Goal: Information Seeking & Learning: Learn about a topic

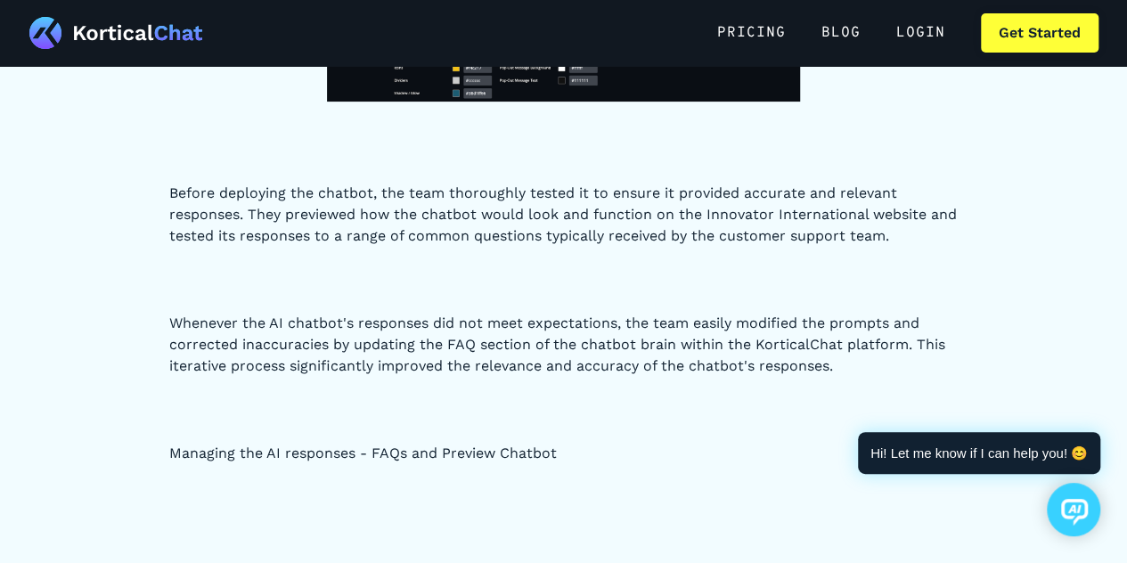
scroll to position [6972, 0]
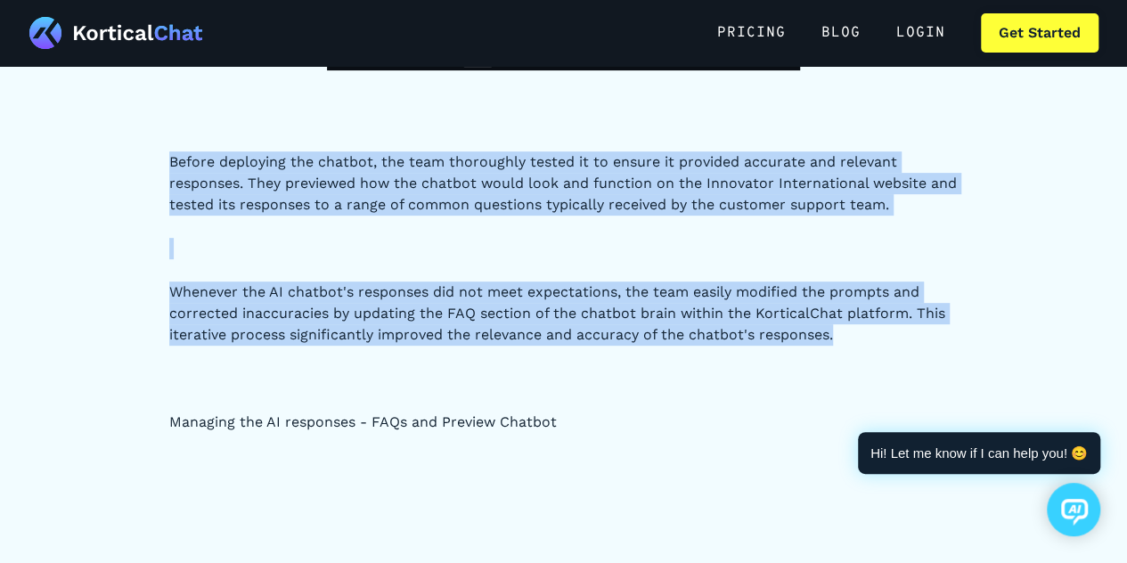
drag, startPoint x: 164, startPoint y: 149, endPoint x: 859, endPoint y: 339, distance: 720.4
copy div "Before deploying the chatbot, the team thoroughly tested it to ensure it provid…"
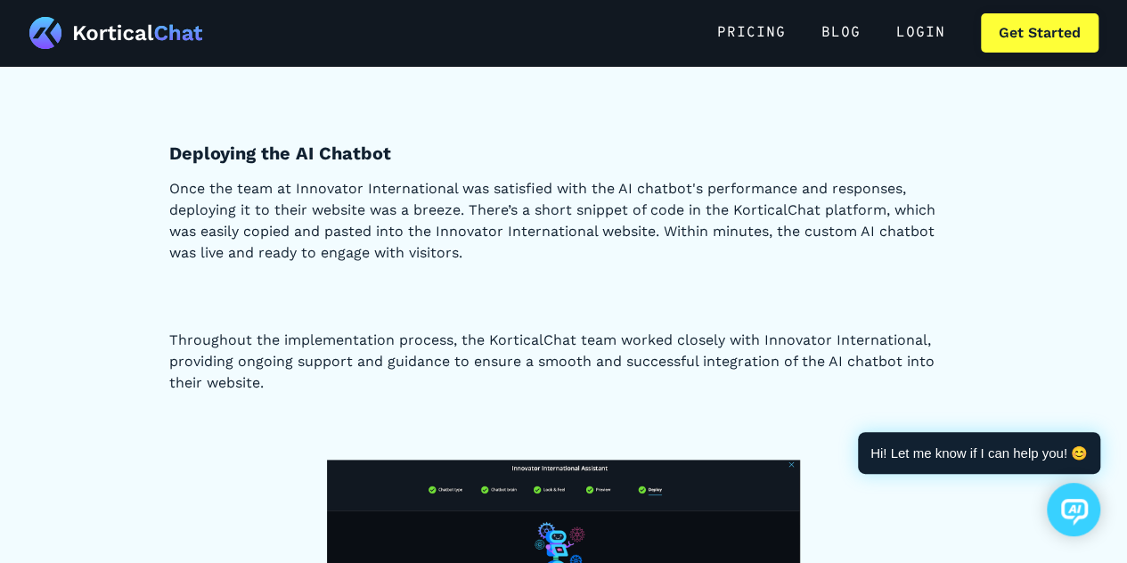
scroll to position [7608, 0]
drag, startPoint x: 156, startPoint y: 151, endPoint x: 440, endPoint y: 135, distance: 284.7
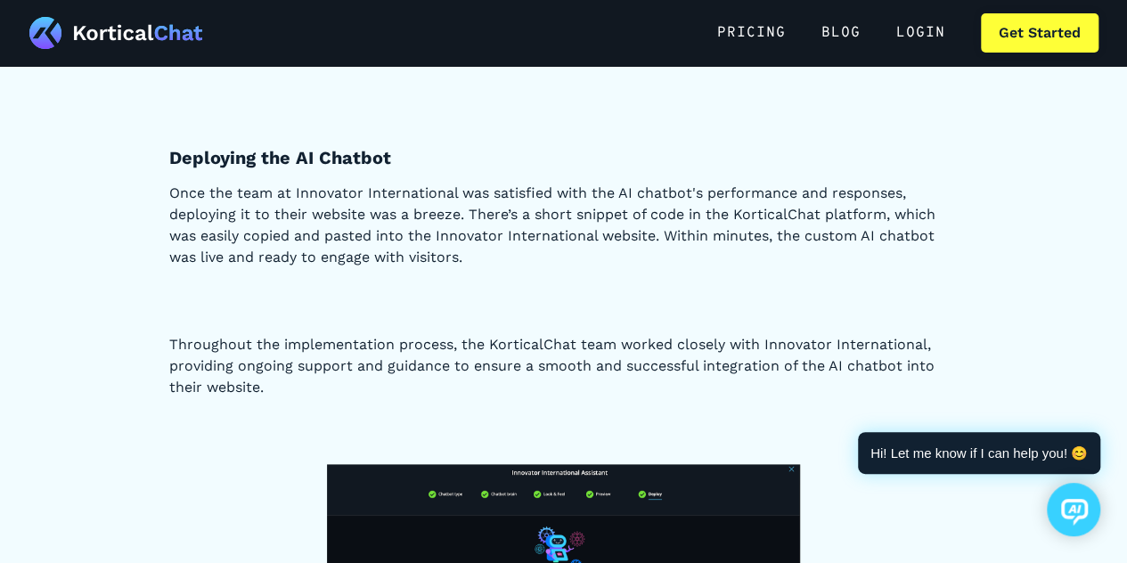
scroll to position [7576, 0]
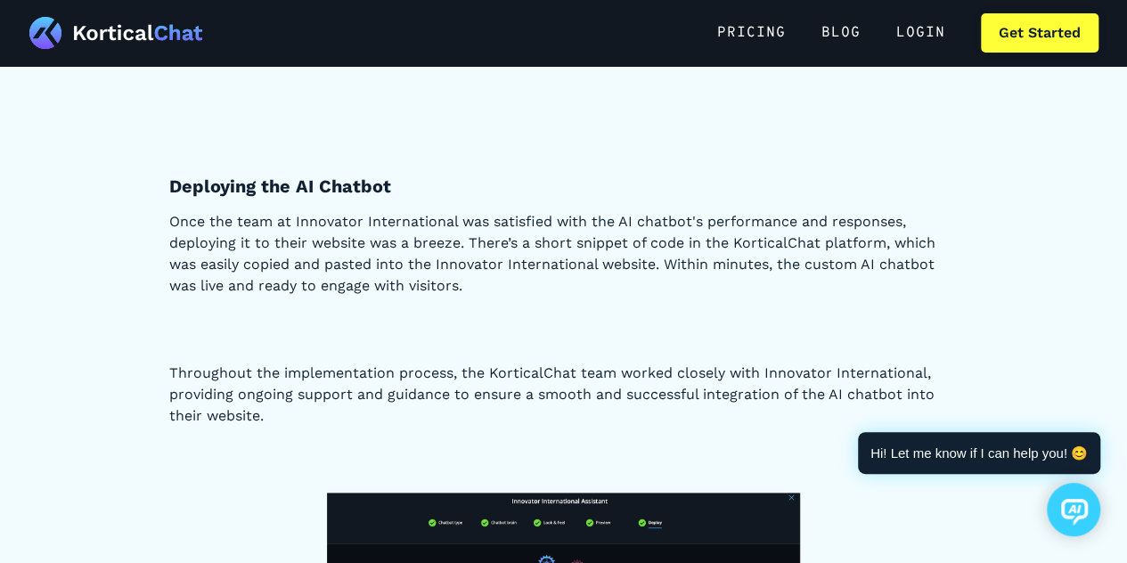
copy strong "Deploying the AI Chatbot"
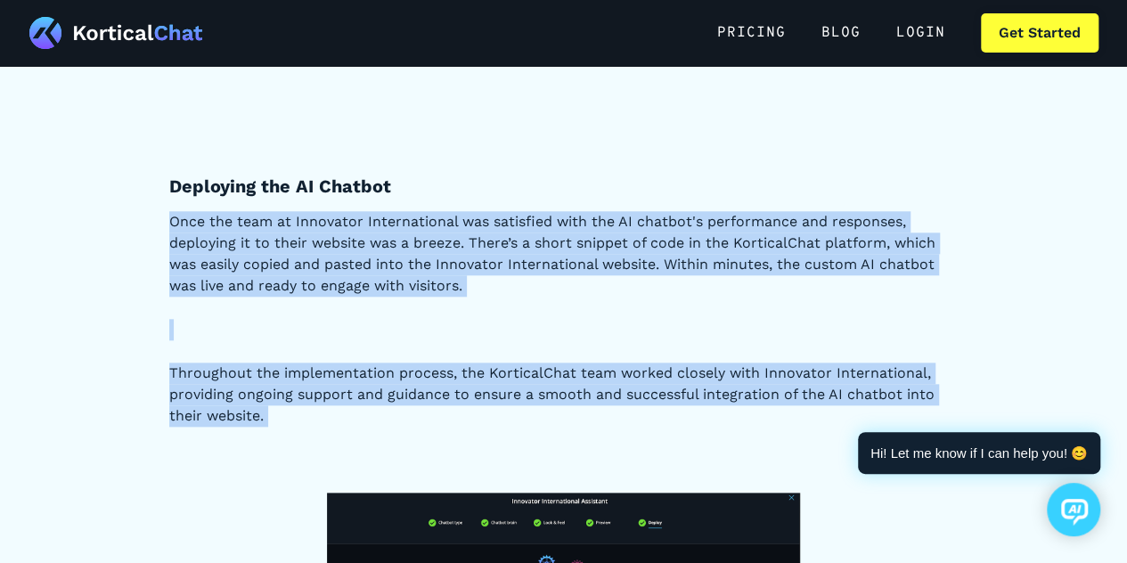
drag, startPoint x: 159, startPoint y: 212, endPoint x: 285, endPoint y: 431, distance: 253.1
copy div "Once the team at Innovator International was satisfied with the AI chatbot's pe…"
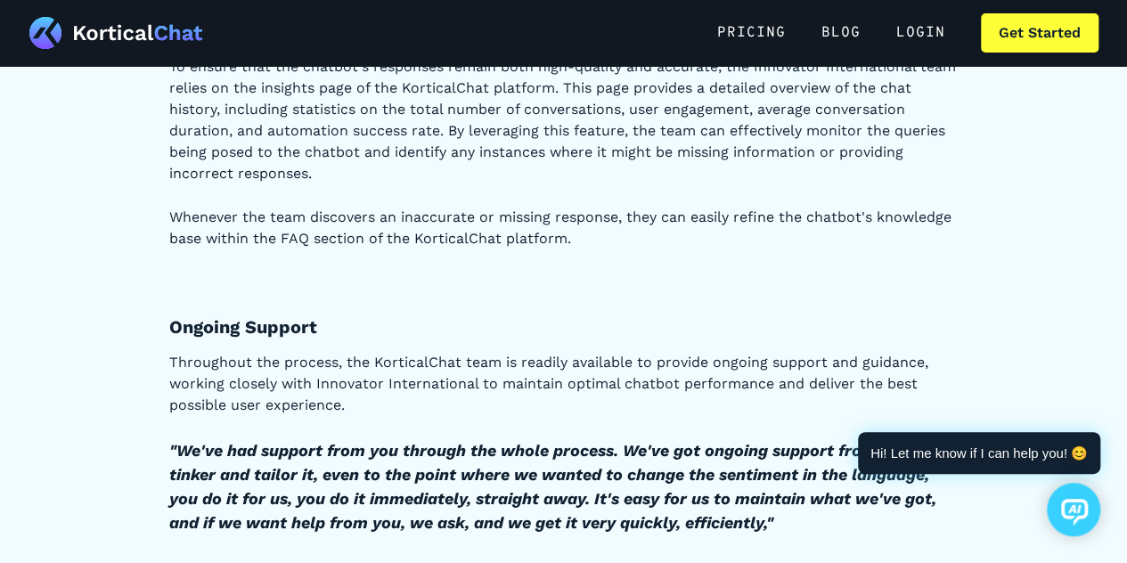
scroll to position [8293, 0]
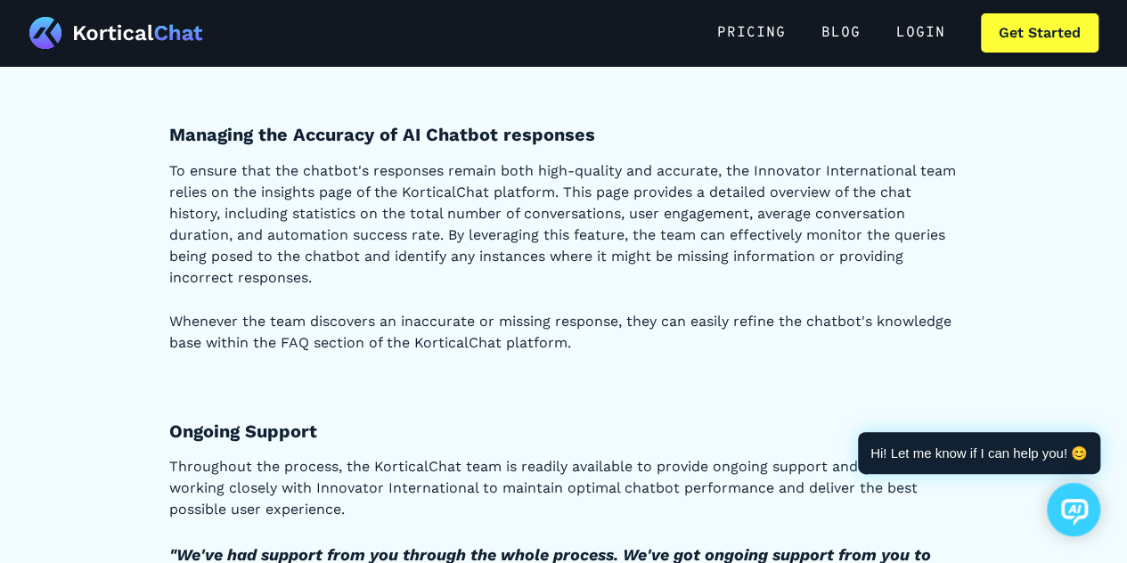
click at [462, 233] on p "To ensure that the chatbot's responses remain both high-quality and accurate, t…" at bounding box center [563, 223] width 789 height 128
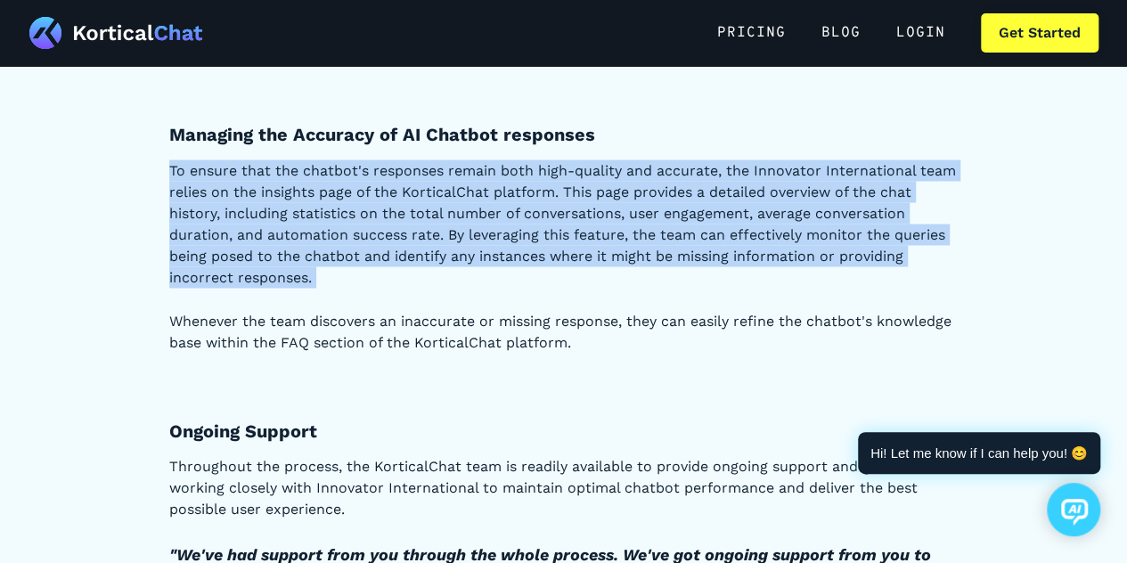
click at [462, 233] on p "To ensure that the chatbot's responses remain both high-quality and accurate, t…" at bounding box center [563, 223] width 789 height 128
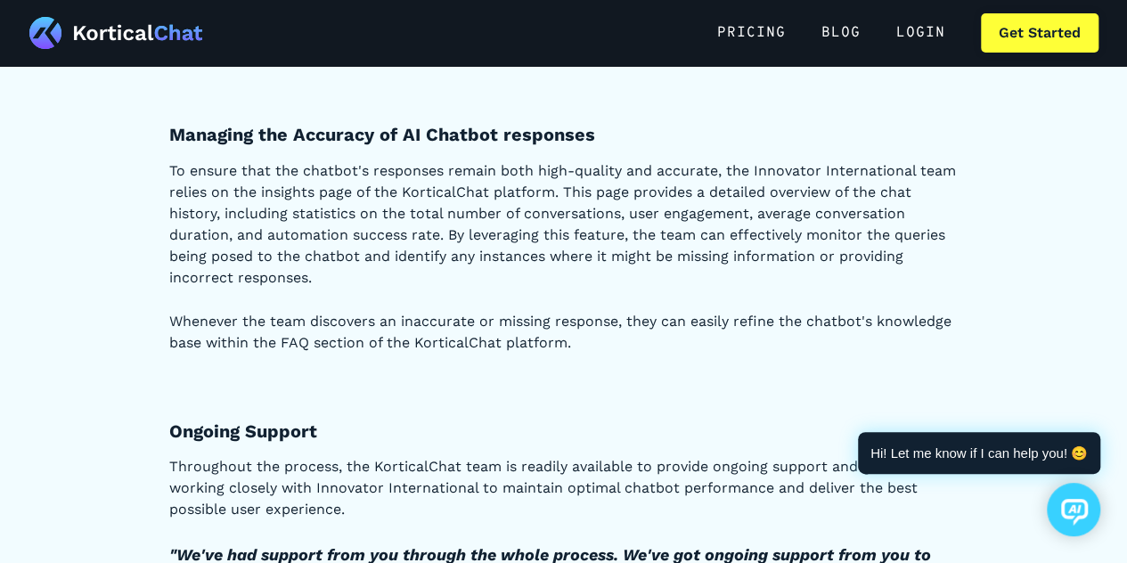
click at [510, 434] on h4 "Ongoing Support" at bounding box center [563, 430] width 789 height 23
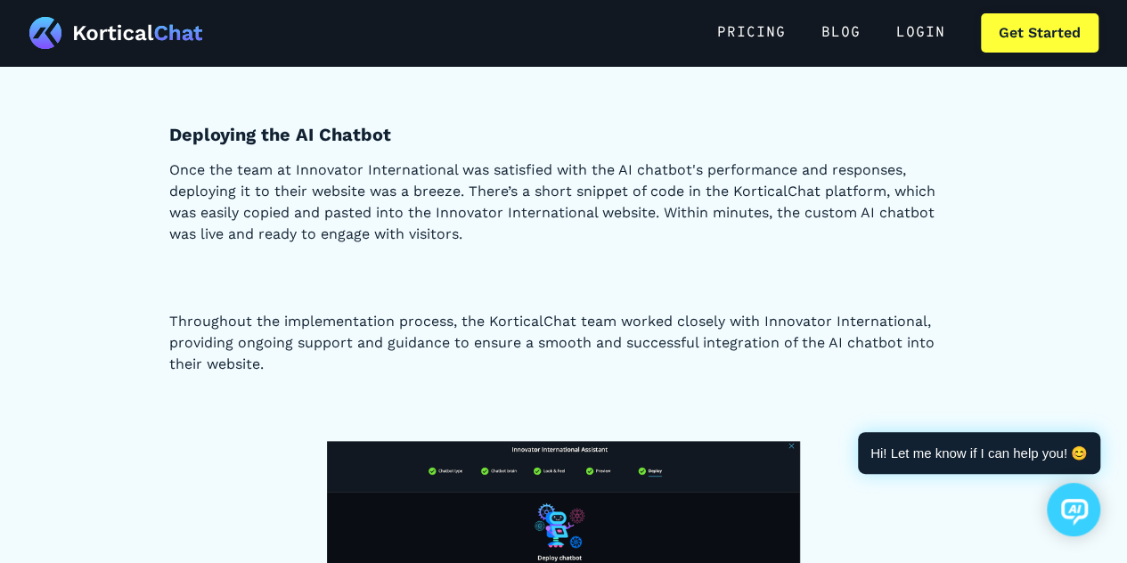
scroll to position [7622, 0]
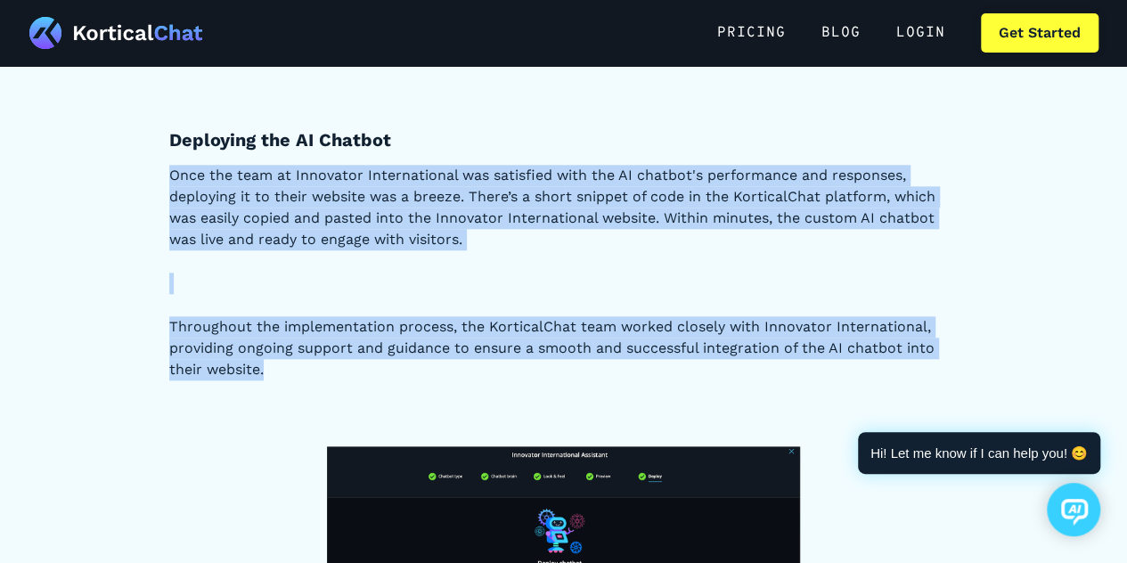
drag, startPoint x: 153, startPoint y: 171, endPoint x: 296, endPoint y: 370, distance: 244.5
copy div "Once the team at Innovator International was satisfied with the AI chatbot's pe…"
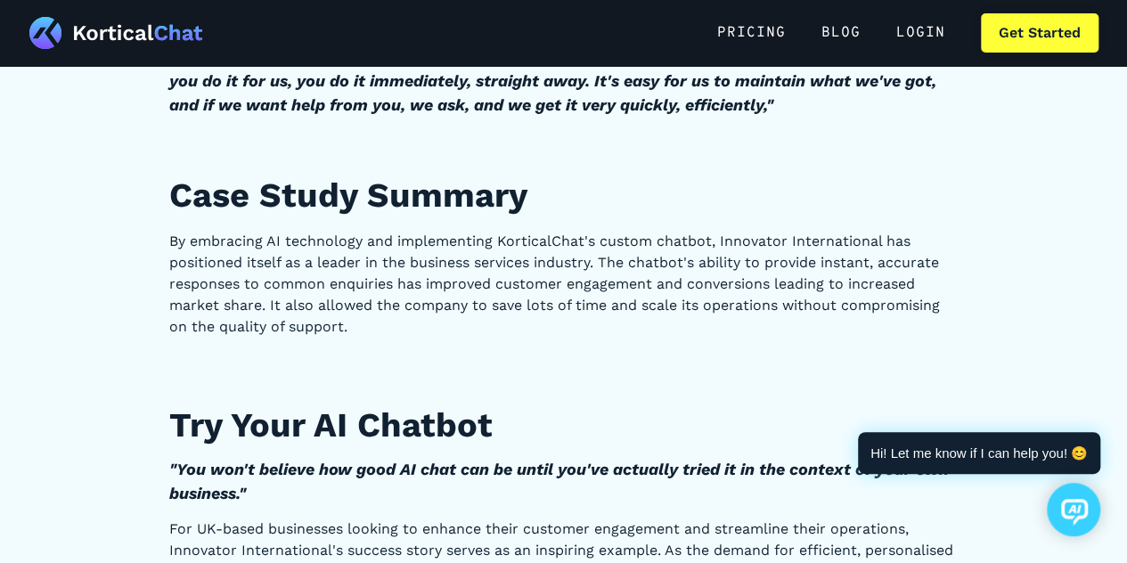
scroll to position [8599, 0]
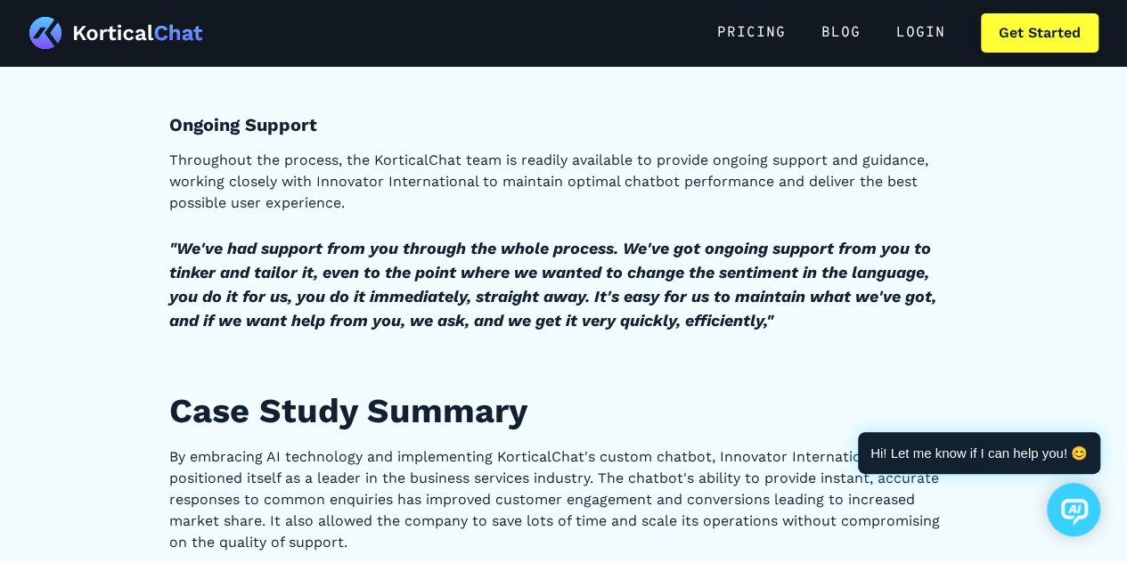
click at [212, 118] on strong "Ongoing Support" at bounding box center [243, 124] width 148 height 21
copy strong "Ongoing Support"
click at [358, 254] on em ""We've had support from you through the whole process. We've got ongoing suppor…" at bounding box center [552, 284] width 767 height 91
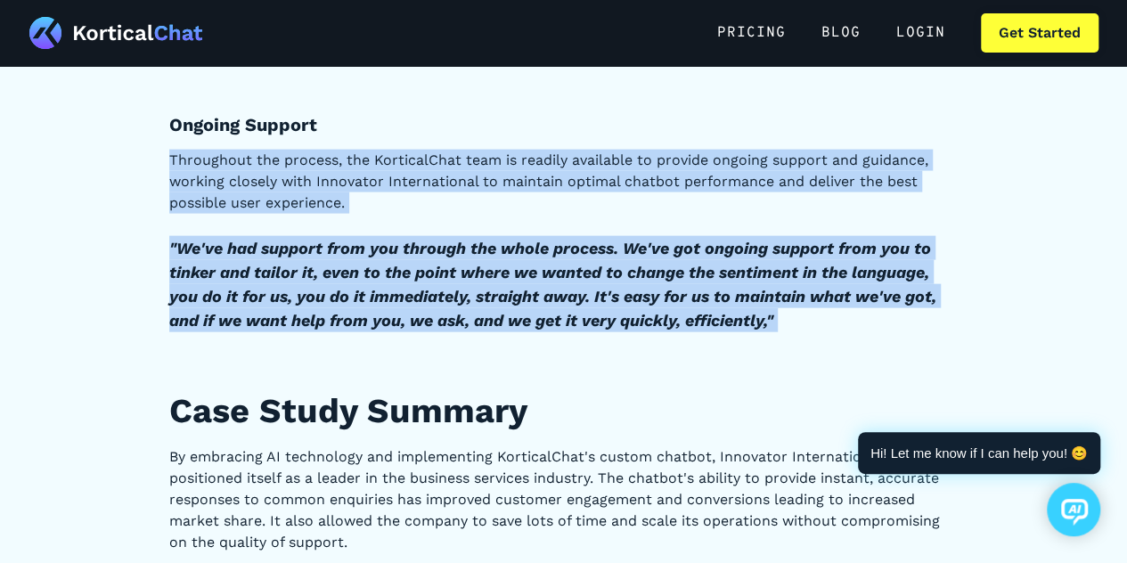
drag, startPoint x: 167, startPoint y: 157, endPoint x: 785, endPoint y: 338, distance: 644.3
copy div "Throughout the process, the KorticalChat team is readily available to provide o…"
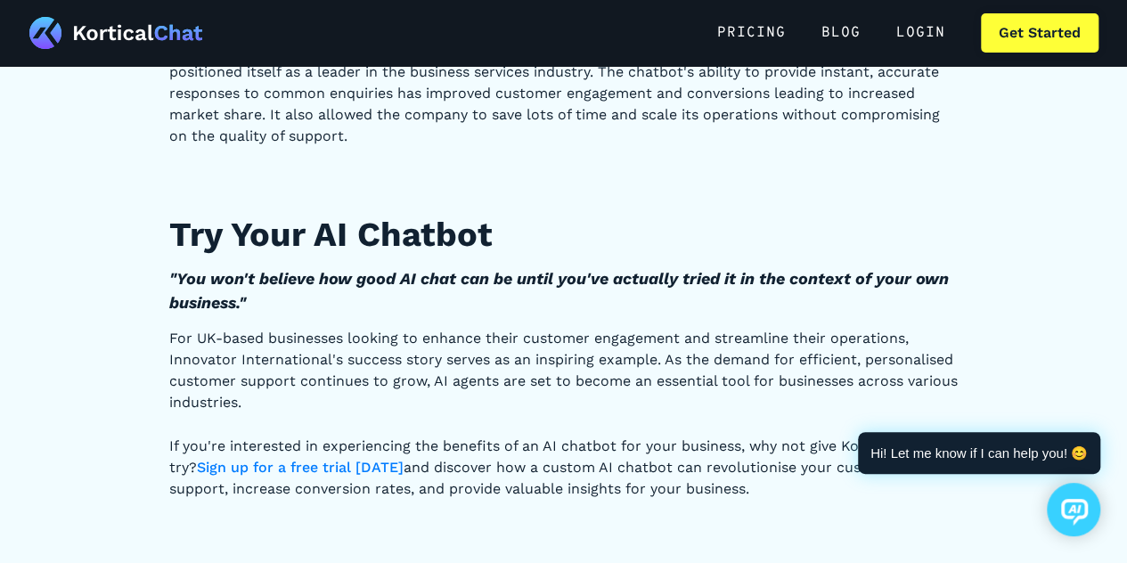
scroll to position [9074, 0]
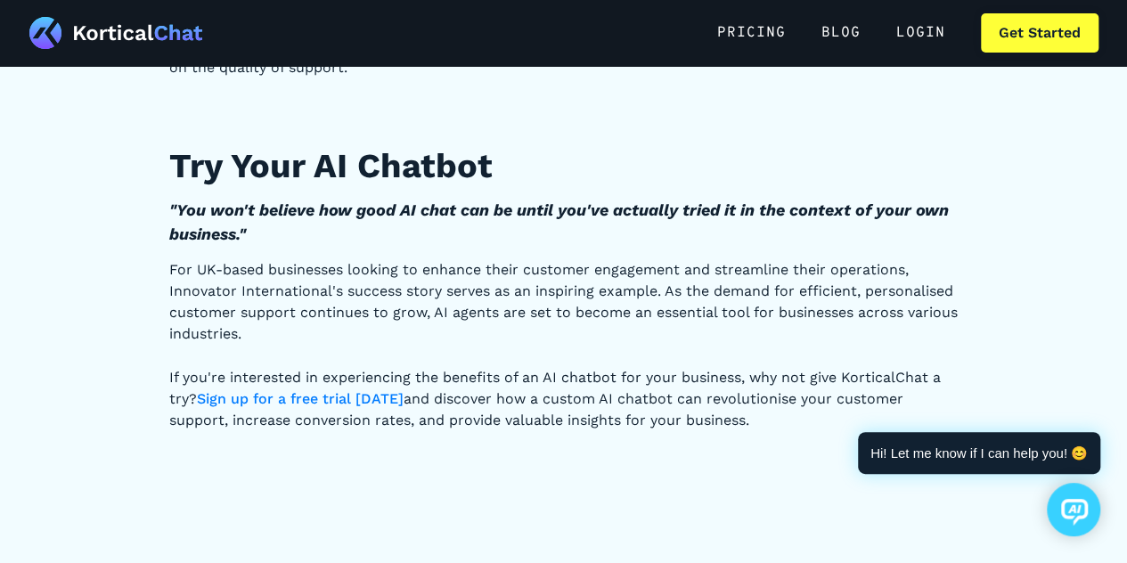
drag, startPoint x: 157, startPoint y: 165, endPoint x: 530, endPoint y: 133, distance: 374.7
copy h2 "Try Your AI Chatbot"
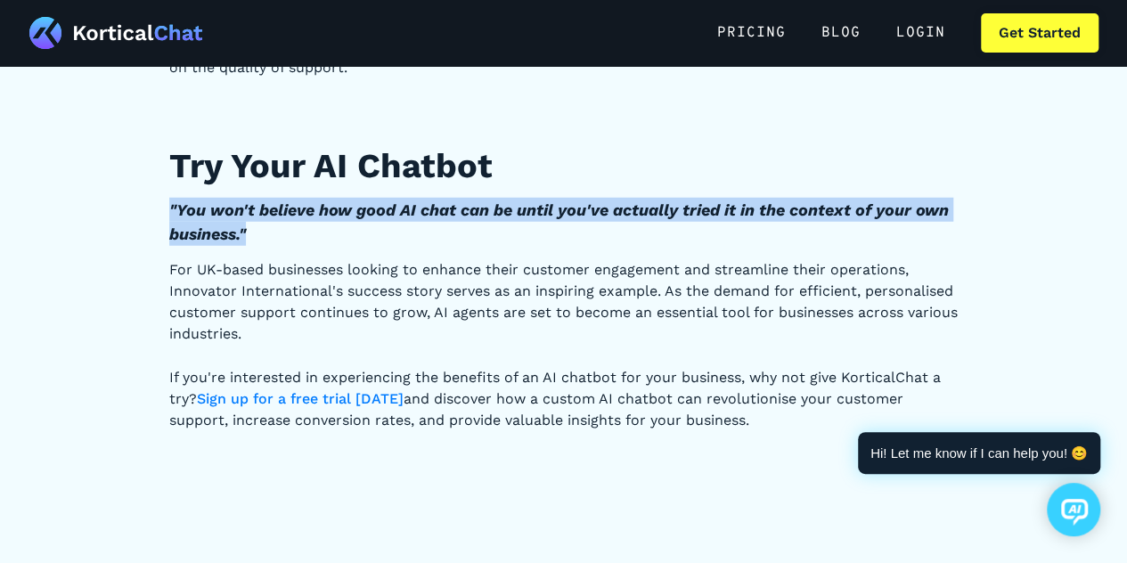
drag, startPoint x: 271, startPoint y: 239, endPoint x: 158, endPoint y: 204, distance: 118.4
copy em ""You won't believe how good AI chat can be until you've actually tried it in th…"
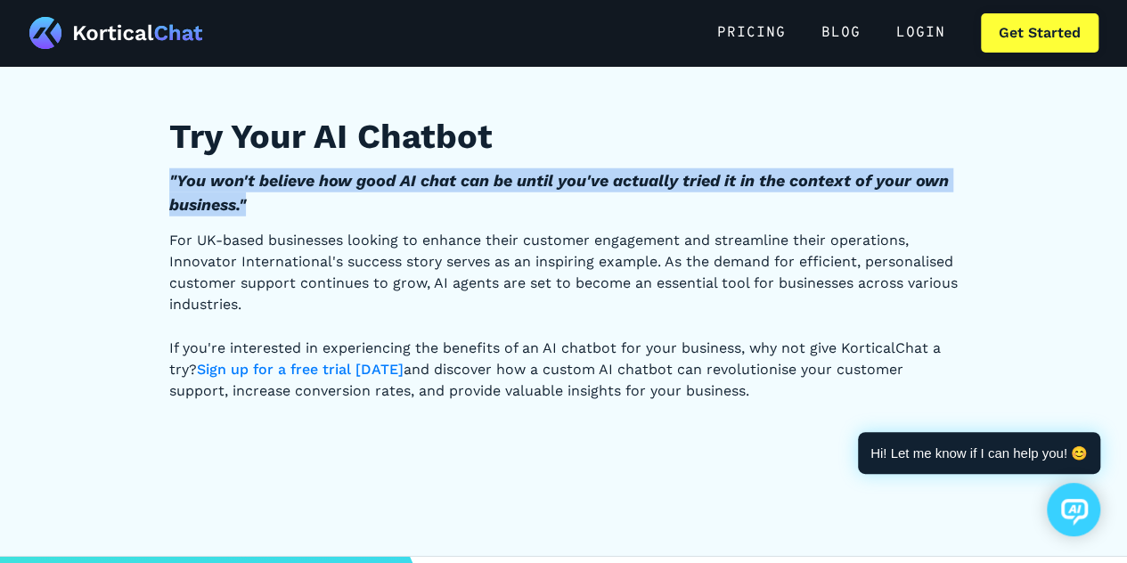
scroll to position [9102, 0]
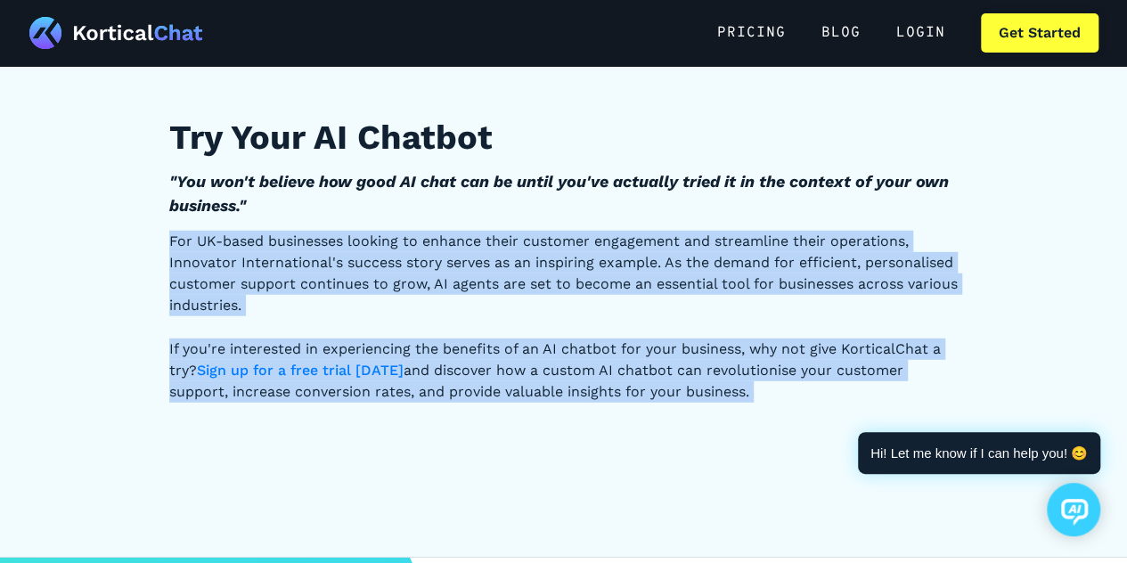
drag, startPoint x: 161, startPoint y: 235, endPoint x: 789, endPoint y: 404, distance: 650.3
copy div "For UK-based businesses looking to enhance their customer engagement and stream…"
